Goal: Transaction & Acquisition: Purchase product/service

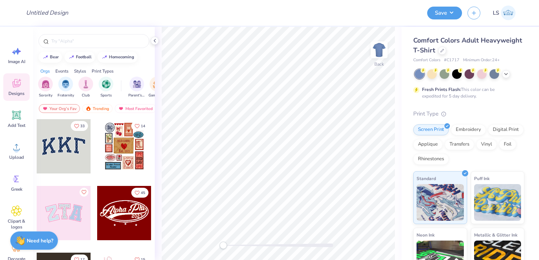
click at [446, 51] on div "Comfort Colors Adult Heavyweight T-Shirt" at bounding box center [468, 46] width 111 height 20
click at [442, 51] on icon at bounding box center [442, 50] width 4 height 4
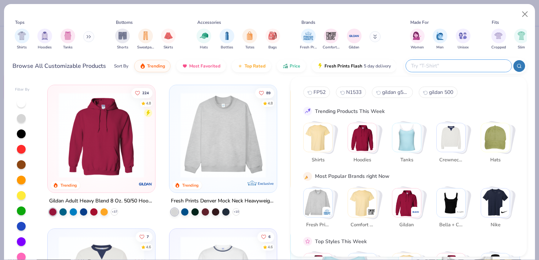
click at [461, 69] on input "text" at bounding box center [458, 66] width 96 height 8
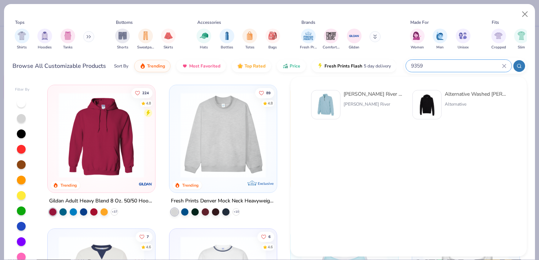
type input "9359"
click at [375, 94] on div "[PERSON_NAME] River Adult Crosswind Quarter Zip Sweatshirt" at bounding box center [374, 94] width 62 height 8
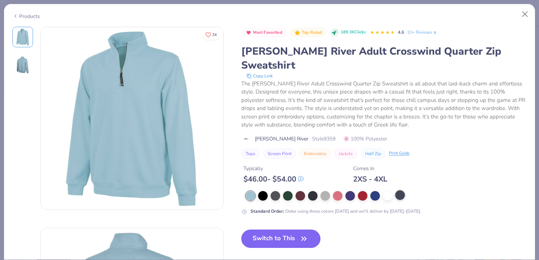
click at [398, 190] on div at bounding box center [400, 195] width 10 height 10
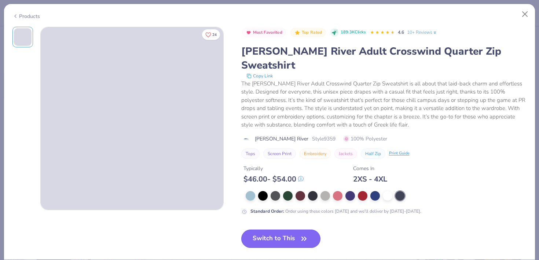
click at [298, 229] on button "Switch to This" at bounding box center [281, 238] width 80 height 18
